Goal: Information Seeking & Learning: Find contact information

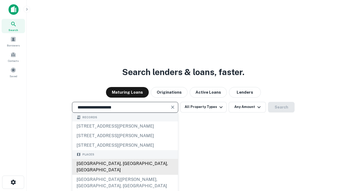
click at [125, 175] on div "[GEOGRAPHIC_DATA], [GEOGRAPHIC_DATA], [GEOGRAPHIC_DATA]" at bounding box center [125, 167] width 106 height 16
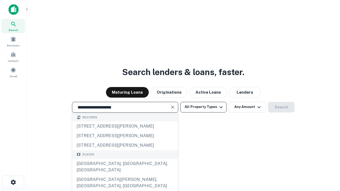
type input "**********"
click at [203, 107] on button "All Property Types" at bounding box center [203, 107] width 46 height 11
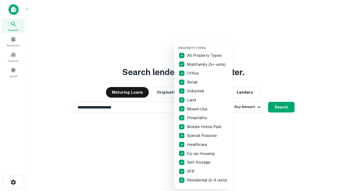
click at [208, 45] on button "button" at bounding box center [207, 45] width 58 height 0
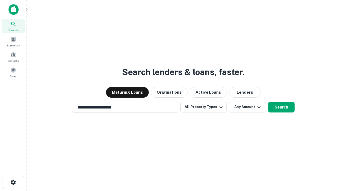
scroll to position [8, 0]
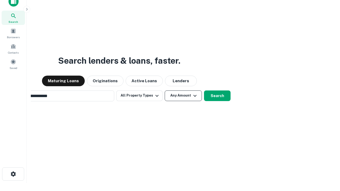
click at [165, 91] on button "Any Amount" at bounding box center [183, 96] width 37 height 11
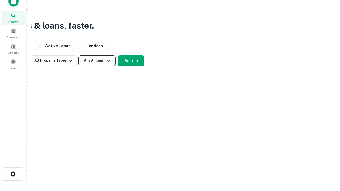
scroll to position [8, 0]
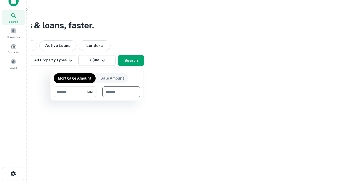
type input "*******"
click at [97, 97] on button "button" at bounding box center [97, 97] width 87 height 0
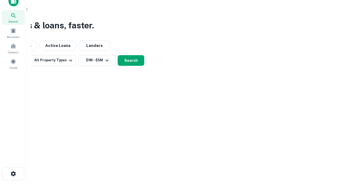
scroll to position [3, 98]
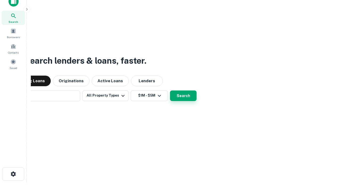
click at [170, 91] on button "Search" at bounding box center [183, 96] width 27 height 11
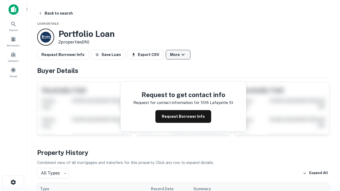
click at [178, 55] on button "More" at bounding box center [178, 55] width 25 height 10
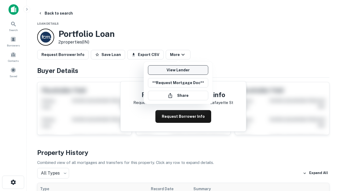
click at [178, 70] on link "View Lender" at bounding box center [178, 70] width 60 height 10
